Goal: Task Accomplishment & Management: Use online tool/utility

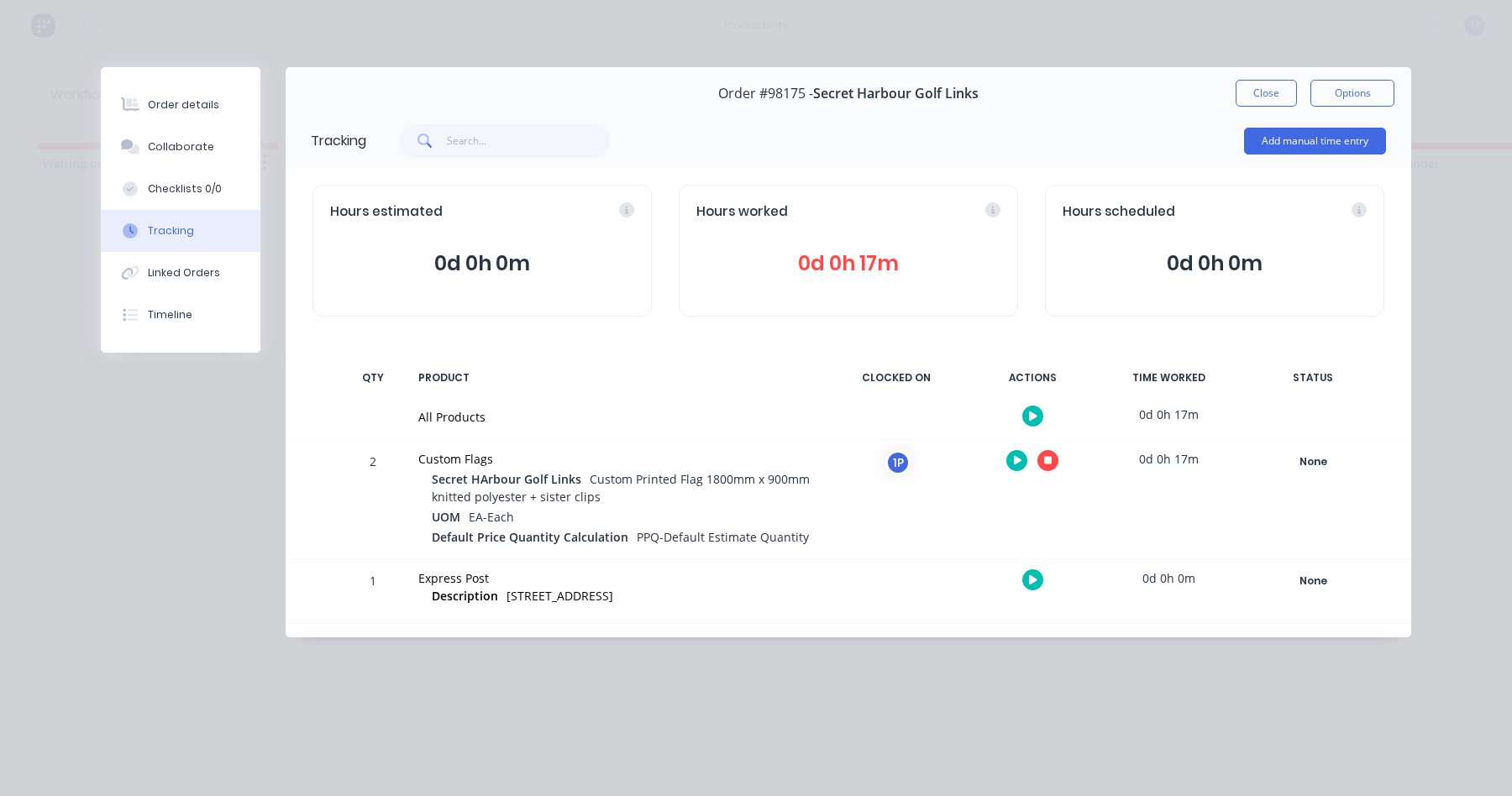
click at [1050, 466] on icon at bounding box center [1048, 460] width 9 height 11
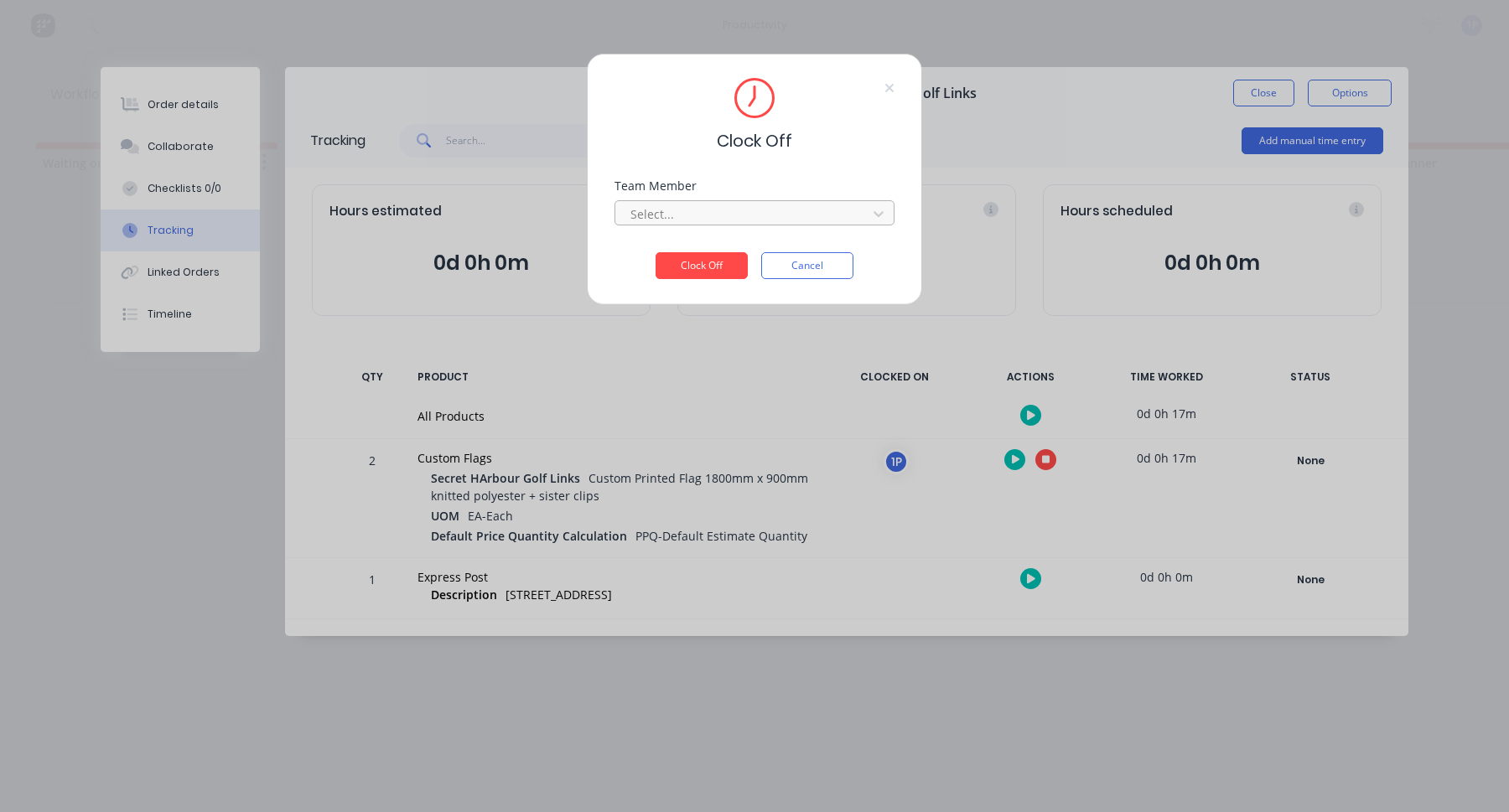
click at [684, 212] on div at bounding box center [744, 214] width 230 height 21
click at [677, 247] on div "1Roll to Roll Printing" at bounding box center [754, 251] width 280 height 31
click at [692, 257] on button "Clock Off" at bounding box center [702, 266] width 92 height 27
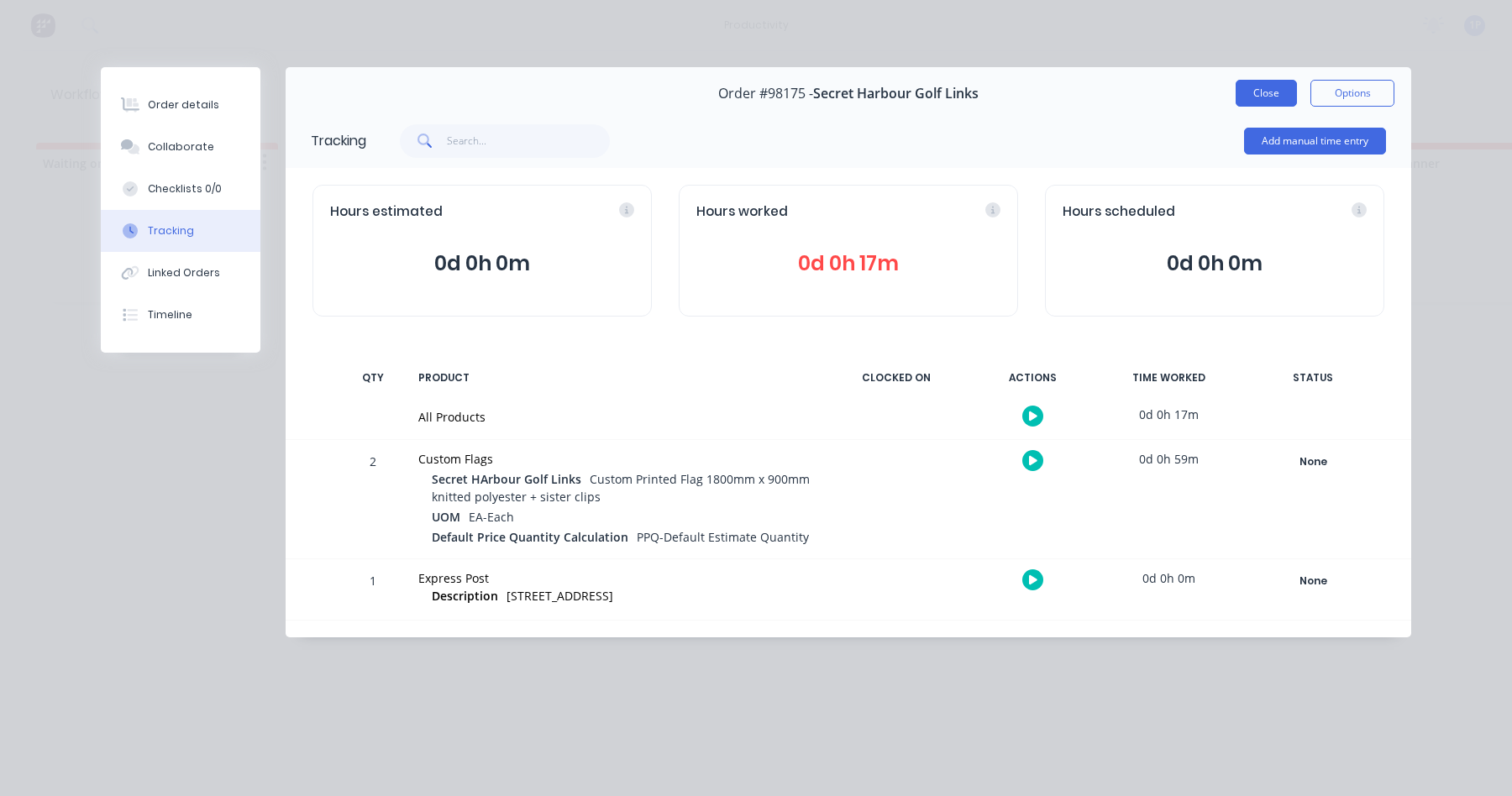
click at [1254, 92] on button "Close" at bounding box center [1266, 93] width 61 height 27
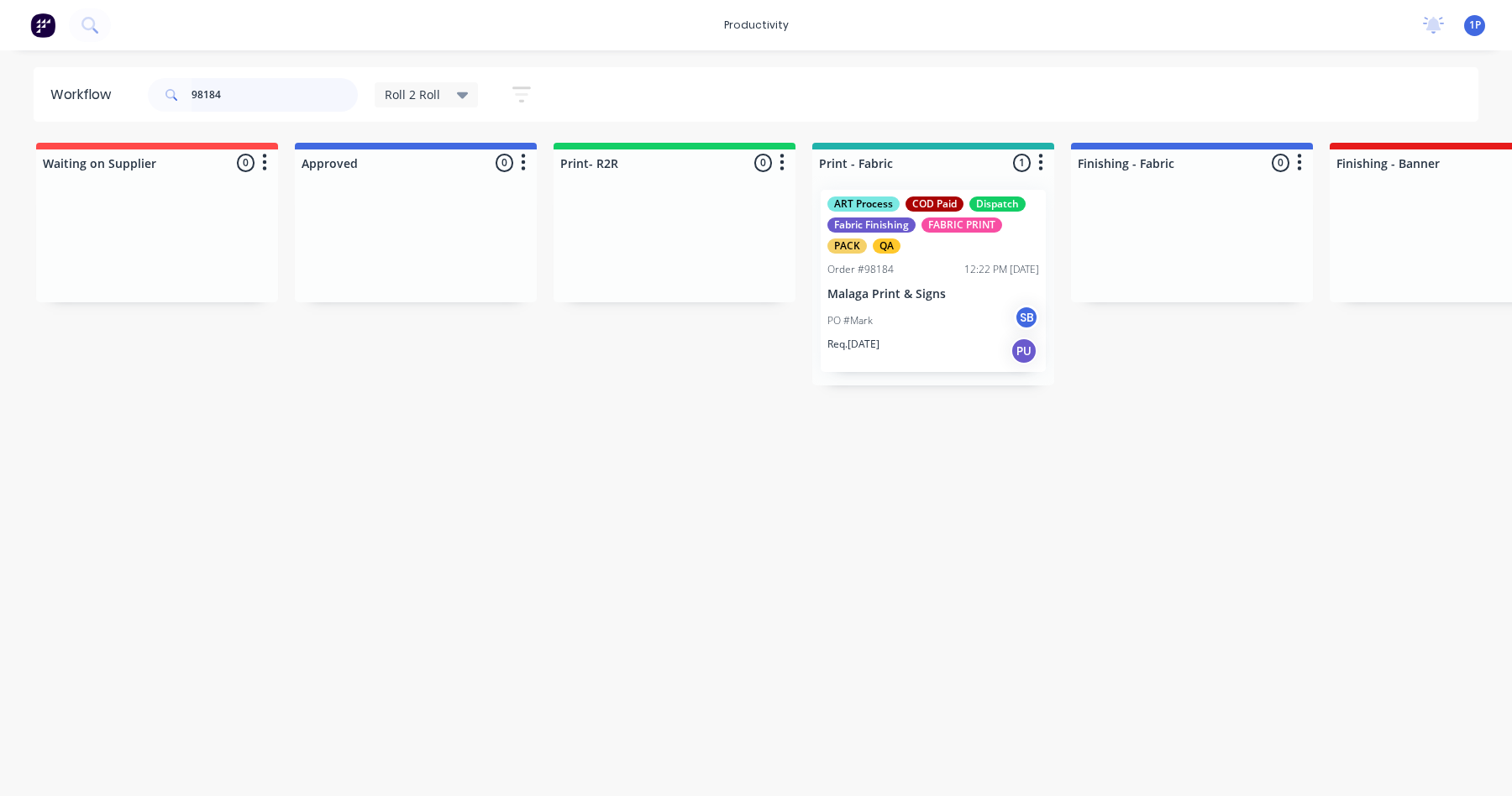
type input "98184"
click at [897, 280] on div "ART Process COD Paid Dispatch Fabric Finishing FABRIC PRINT PACK QA Order #9818…" at bounding box center [933, 281] width 225 height 182
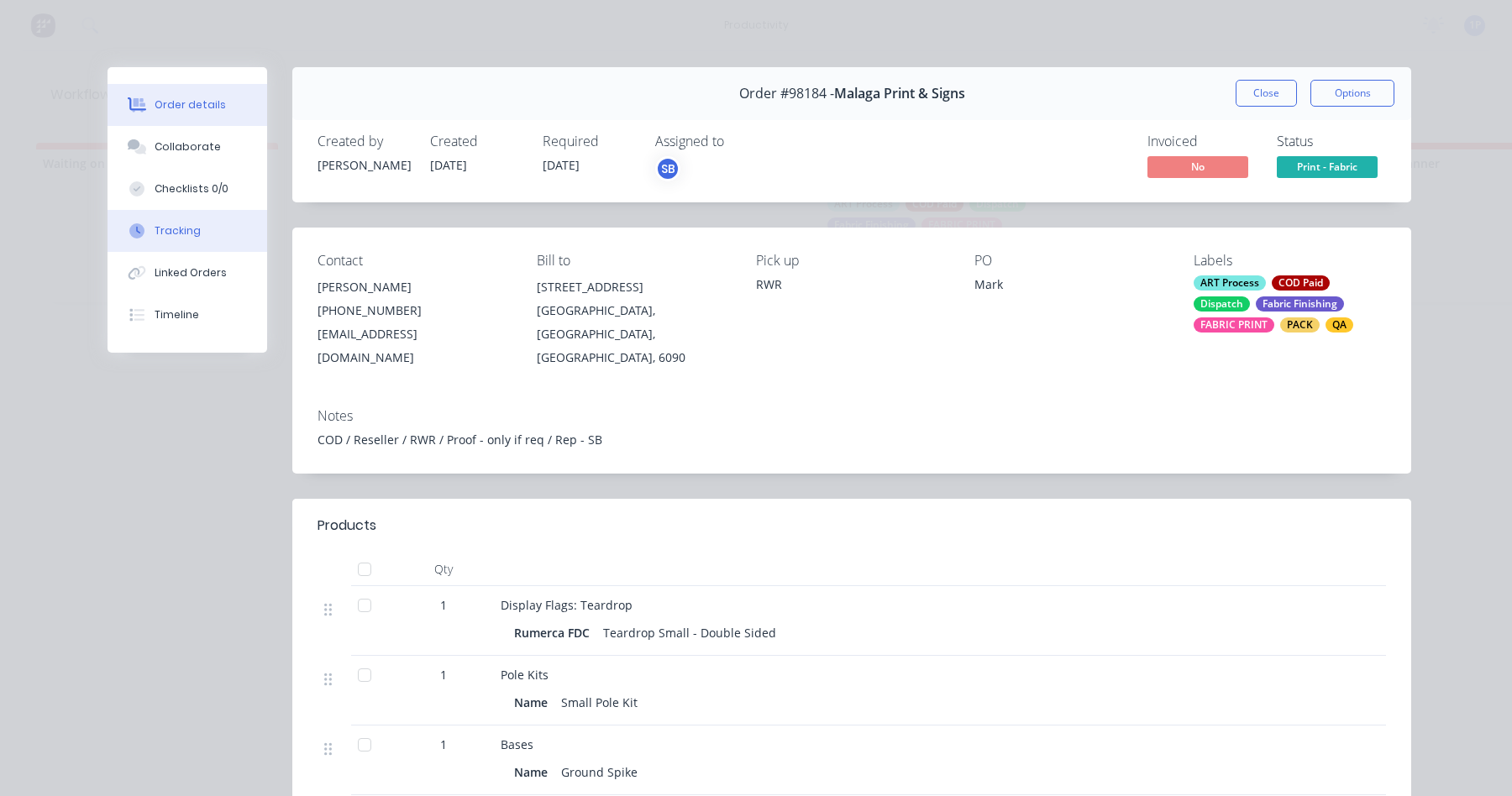
click at [202, 235] on button "Tracking" at bounding box center [187, 231] width 159 height 42
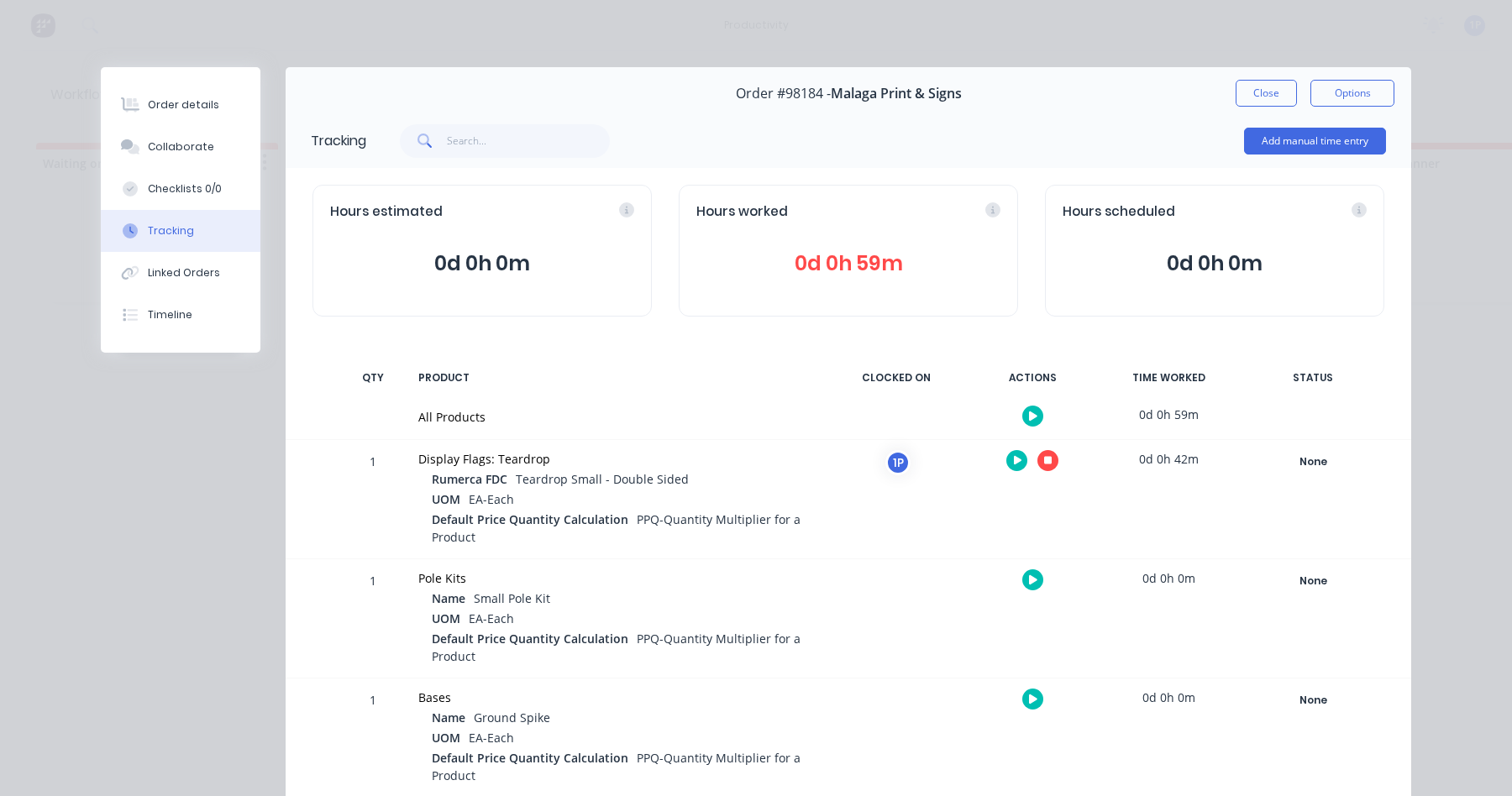
click at [1044, 458] on icon at bounding box center [1048, 461] width 9 height 9
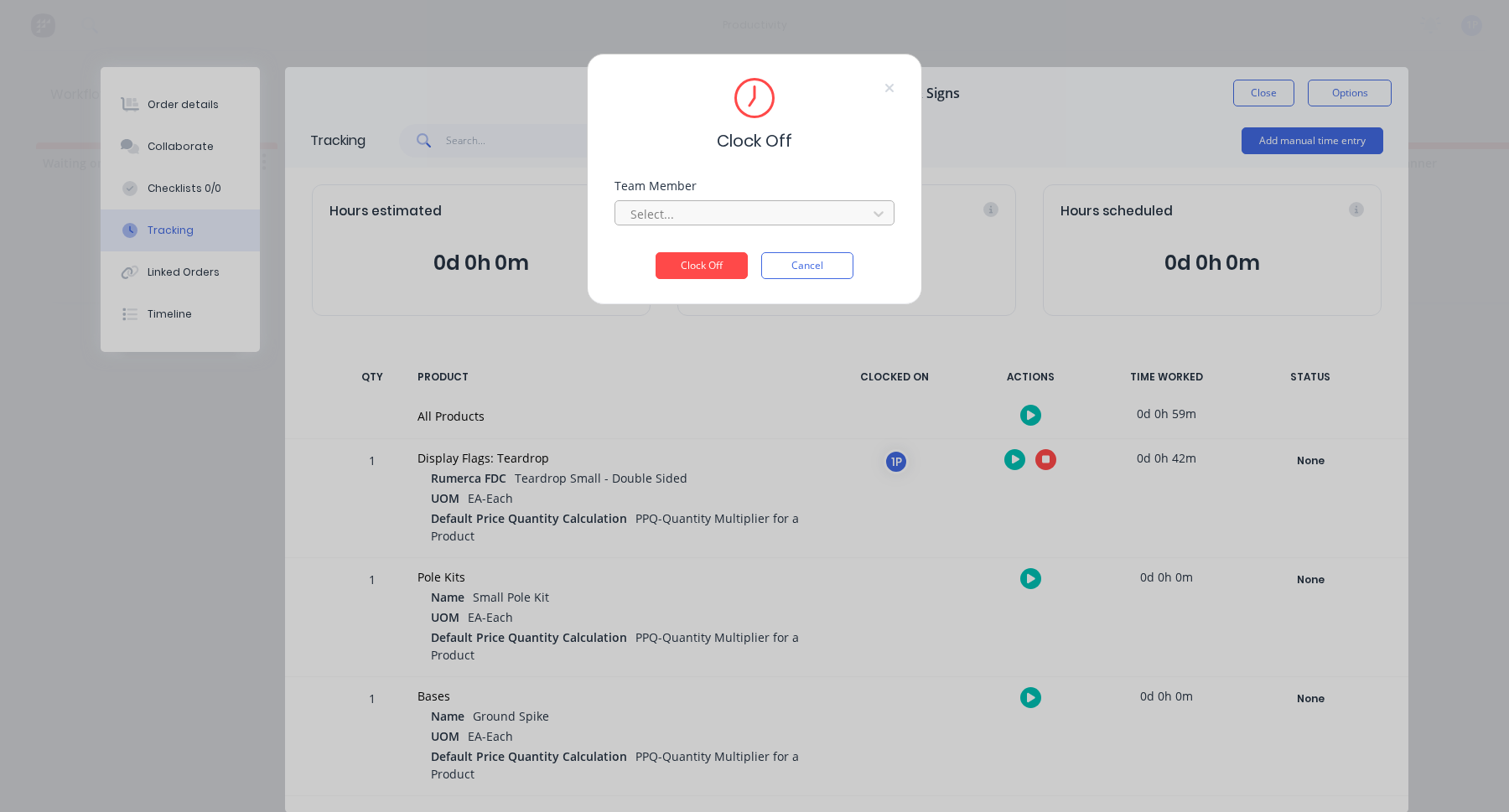
click at [705, 210] on div at bounding box center [744, 214] width 230 height 21
click at [666, 246] on div "1Roll to Roll Printing" at bounding box center [754, 251] width 280 height 31
click at [688, 259] on button "Clock Off" at bounding box center [702, 266] width 92 height 27
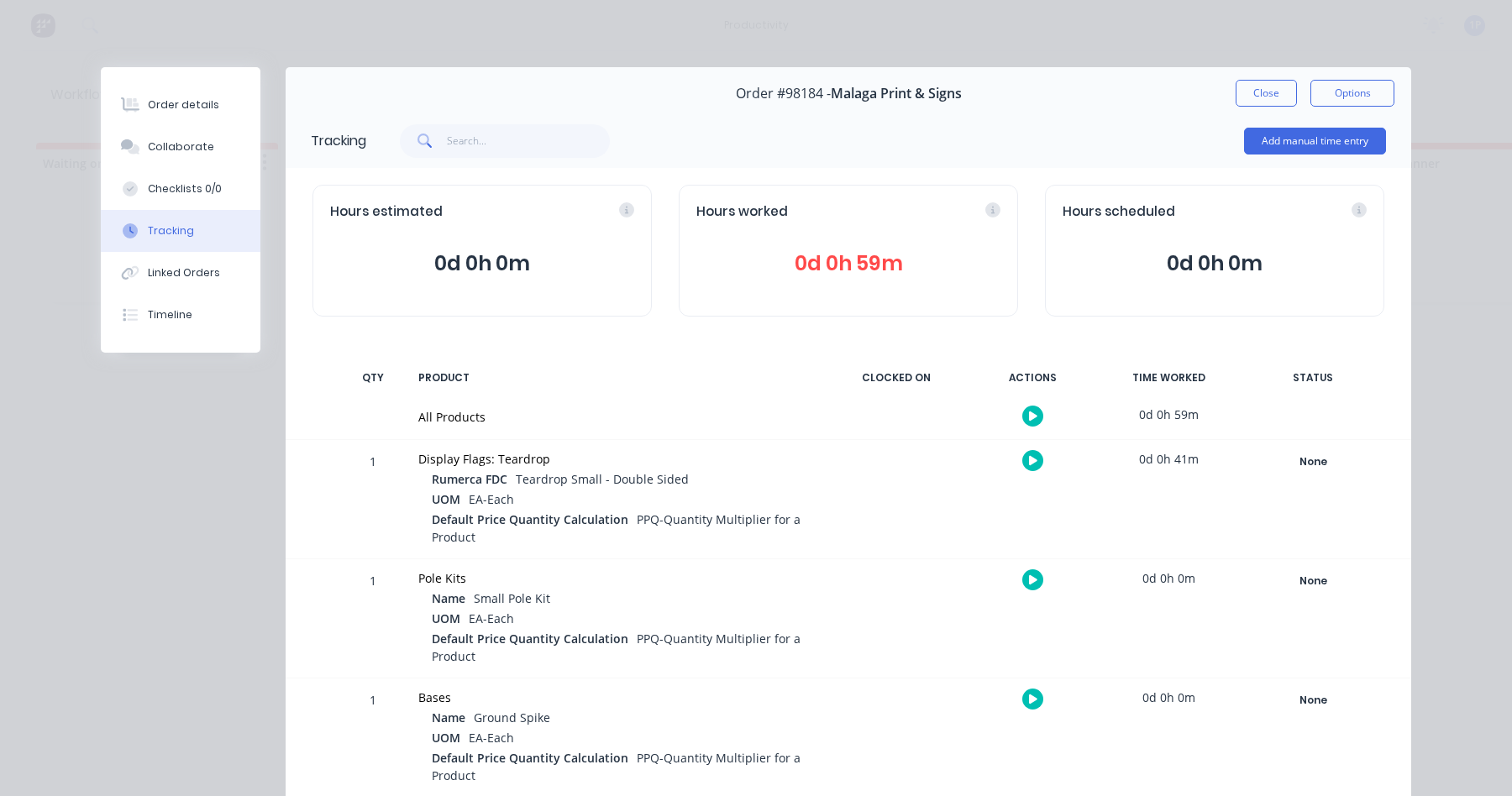
drag, startPoint x: 1254, startPoint y: 84, endPoint x: 1247, endPoint y: 89, distance: 8.6
click at [1253, 84] on button "Close" at bounding box center [1266, 93] width 61 height 27
